Goal: Complete application form

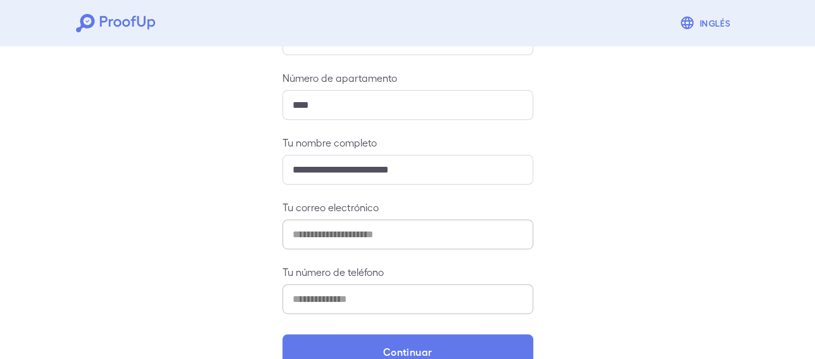
scroll to position [216, 0]
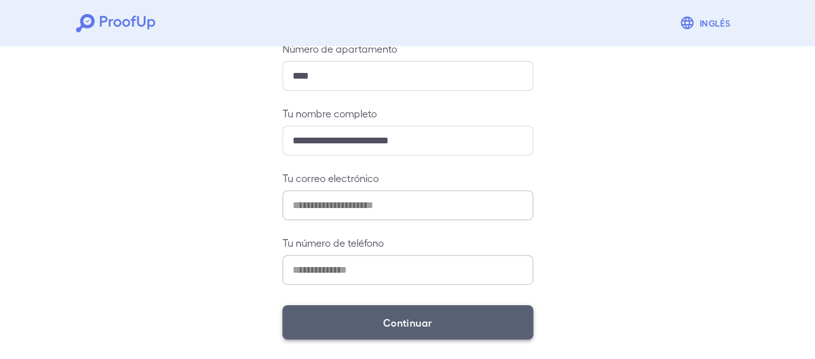
click at [416, 320] on font "Continuar" at bounding box center [407, 322] width 49 height 12
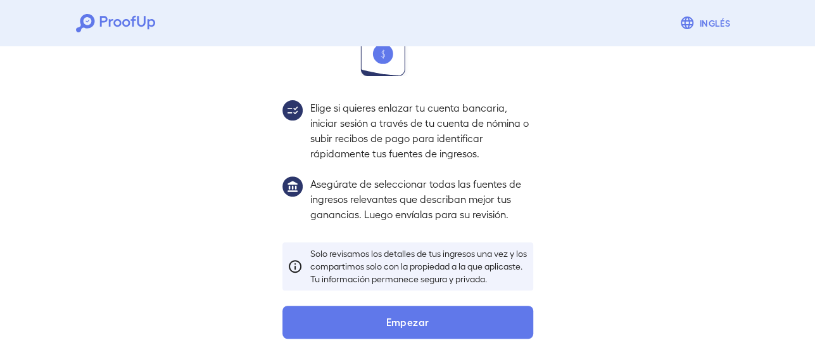
scroll to position [212, 0]
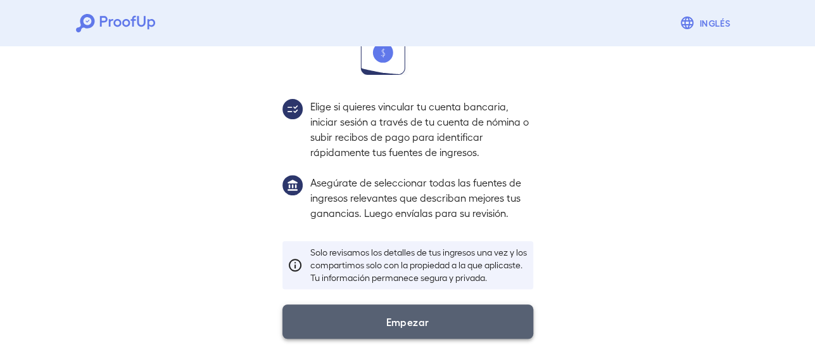
click at [393, 326] on font "Empezar" at bounding box center [407, 322] width 43 height 12
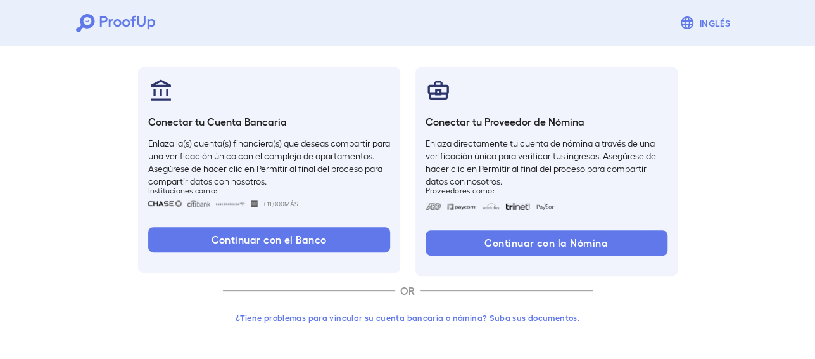
scroll to position [128, 0]
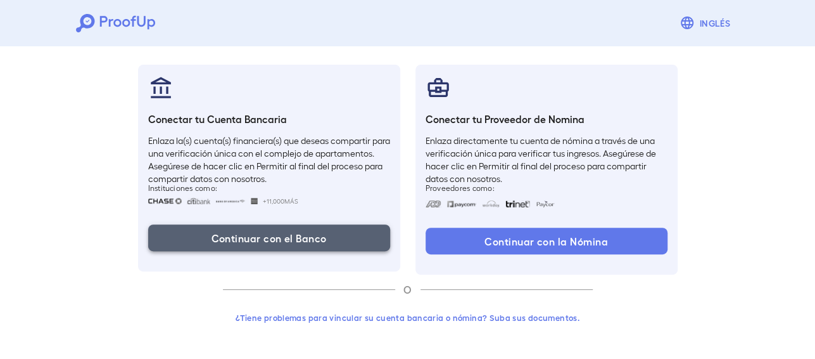
click at [255, 239] on font "Continuar con el Banco" at bounding box center [268, 238] width 115 height 12
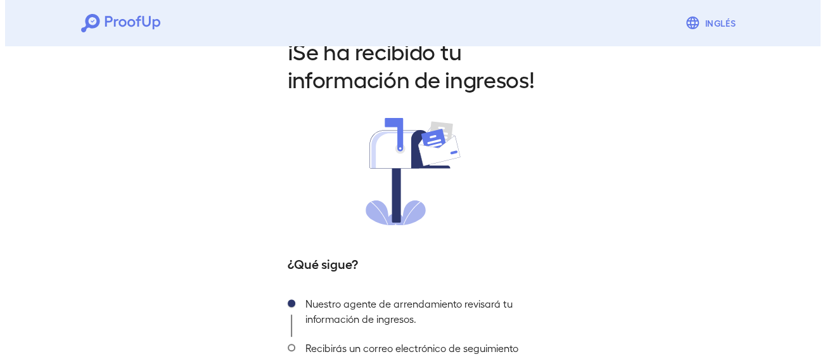
scroll to position [128, 0]
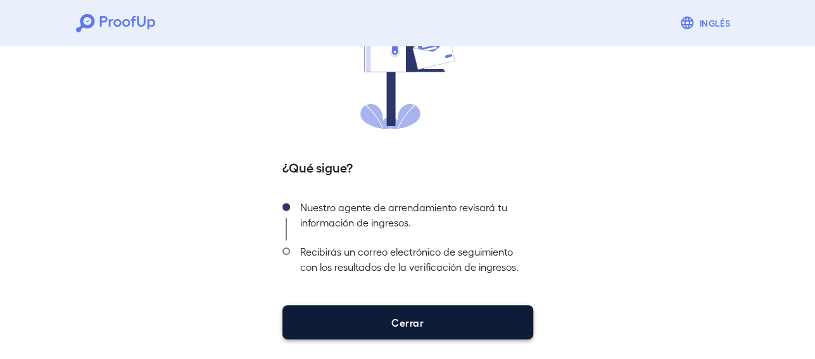
click at [399, 321] on font "Cerrar" at bounding box center [408, 322] width 32 height 12
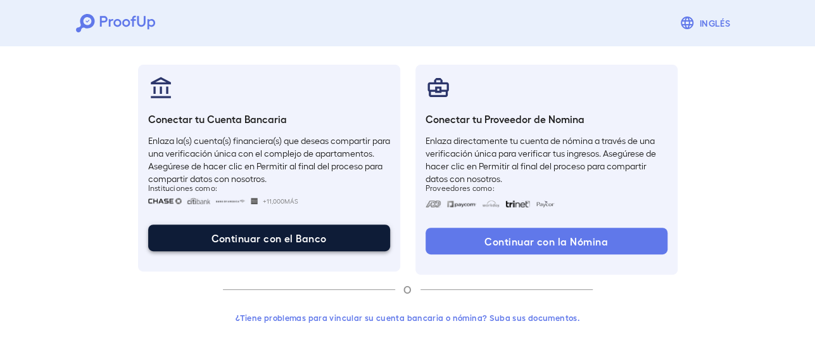
click at [263, 237] on font "Continuar con el Banco" at bounding box center [268, 238] width 115 height 12
